Goal: Transaction & Acquisition: Purchase product/service

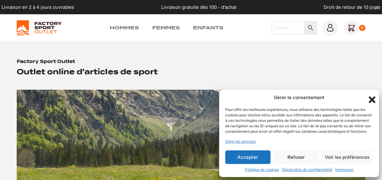
click at [251, 157] on button "Accepter" at bounding box center [247, 158] width 45 height 14
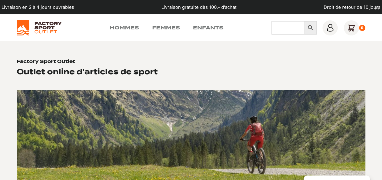
click at [293, 30] on input "Chercher" at bounding box center [287, 27] width 33 height 13
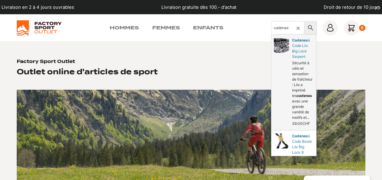
type input "cadenas"
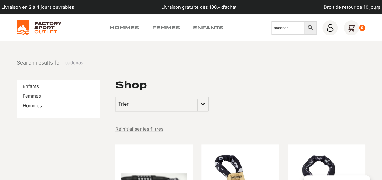
drag, startPoint x: 293, startPoint y: 28, endPoint x: 267, endPoint y: 30, distance: 26.2
click at [267, 30] on div "Hommes Femmes Enfants Chercher cadenas × 0" at bounding box center [191, 27] width 348 height 15
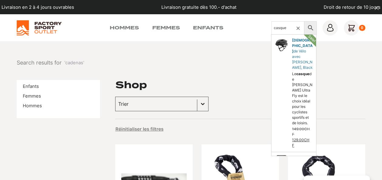
type input "casque"
